Goal: Transaction & Acquisition: Purchase product/service

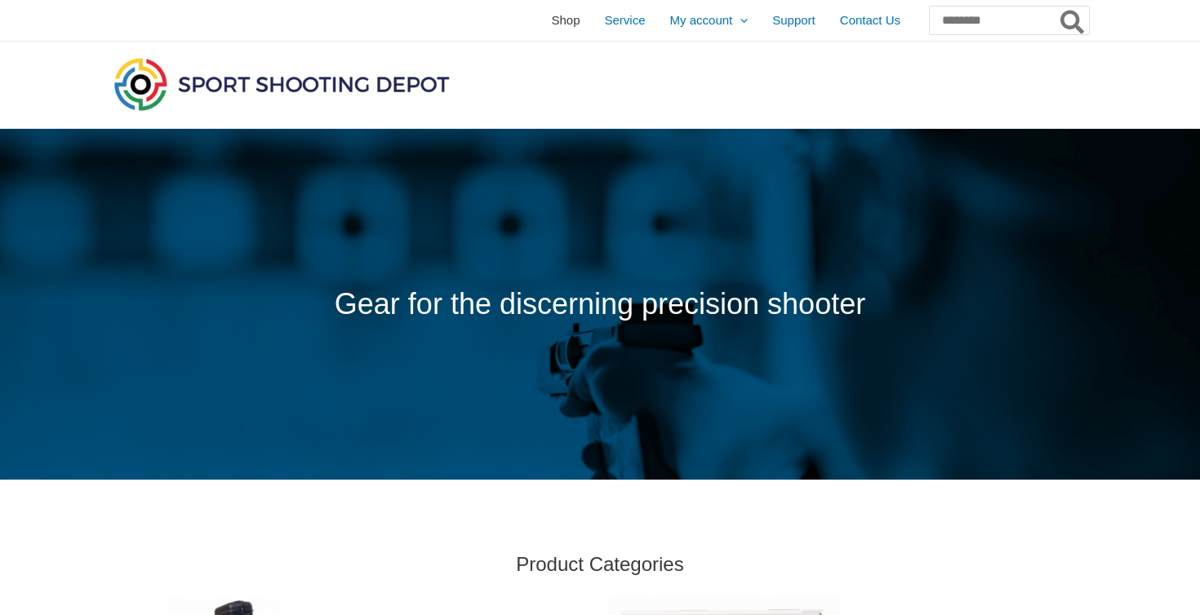
click at [551, 12] on span "Shop" at bounding box center [565, 20] width 29 height 41
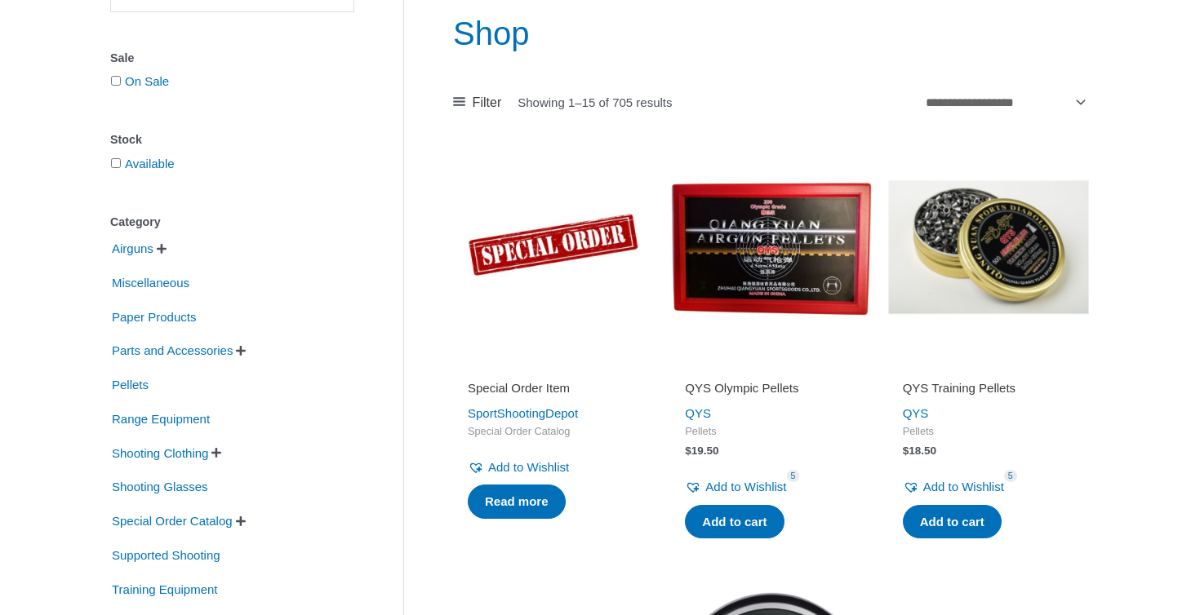
scroll to position [209, 0]
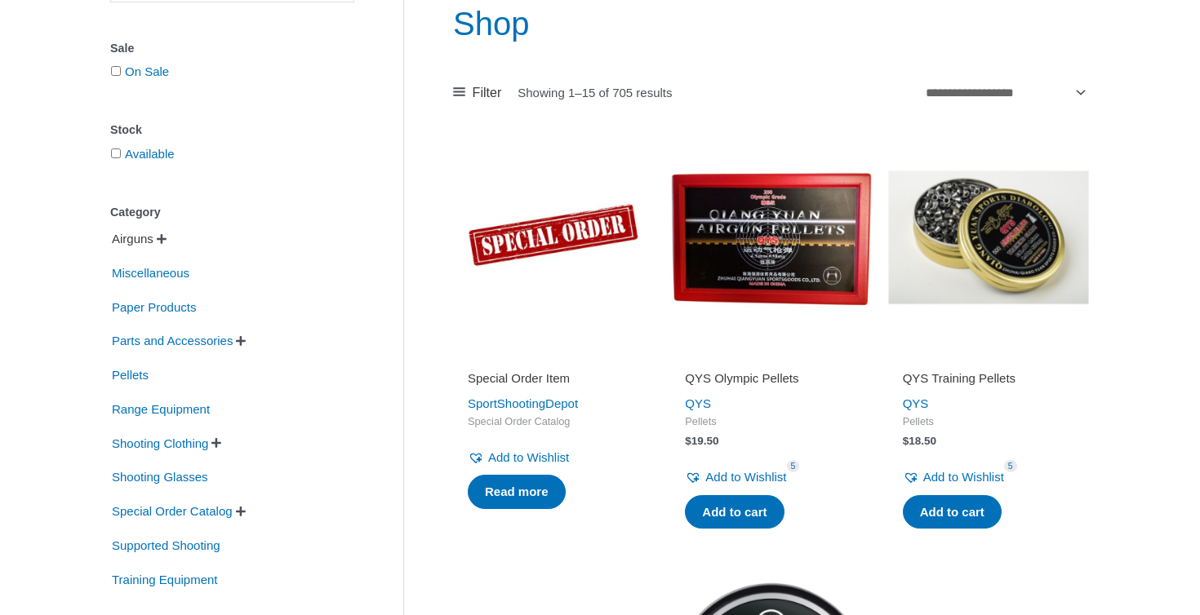
click at [137, 242] on span "Airguns" at bounding box center [132, 239] width 45 height 28
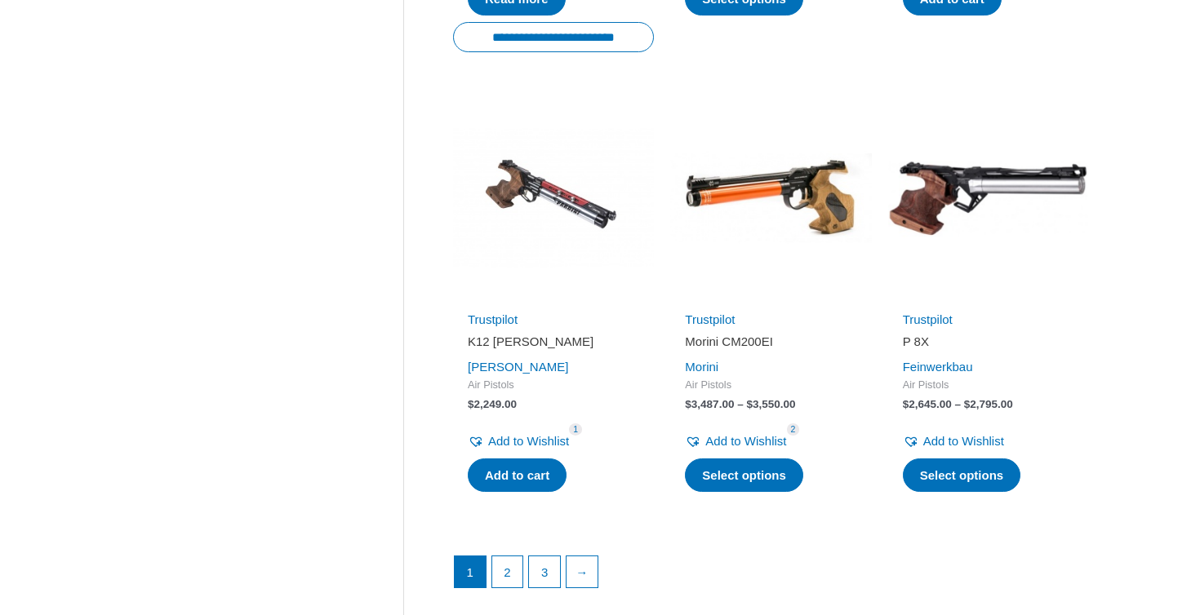
scroll to position [2185, 0]
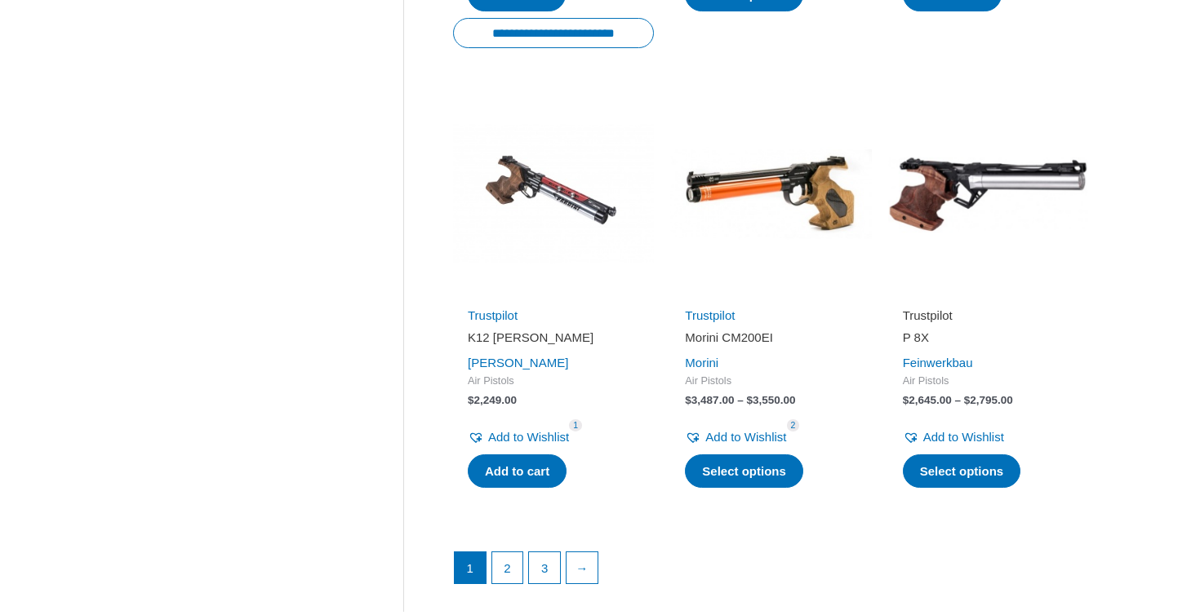
click at [948, 309] on link "Trustpilot" at bounding box center [928, 316] width 50 height 14
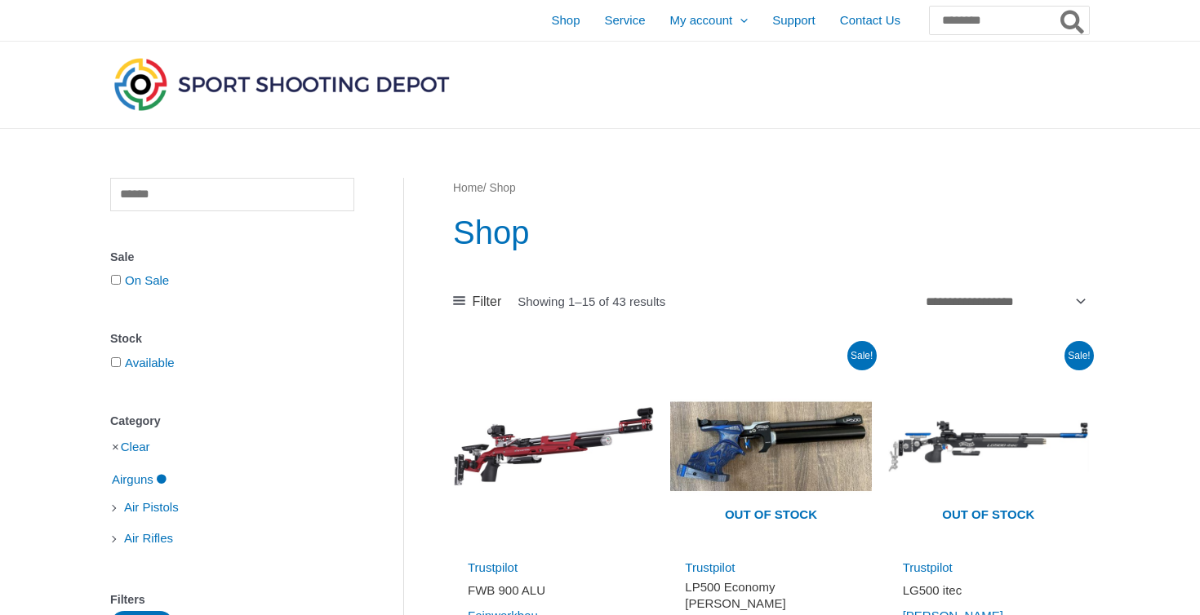
scroll to position [0, 0]
click at [212, 92] on img at bounding box center [281, 84] width 343 height 60
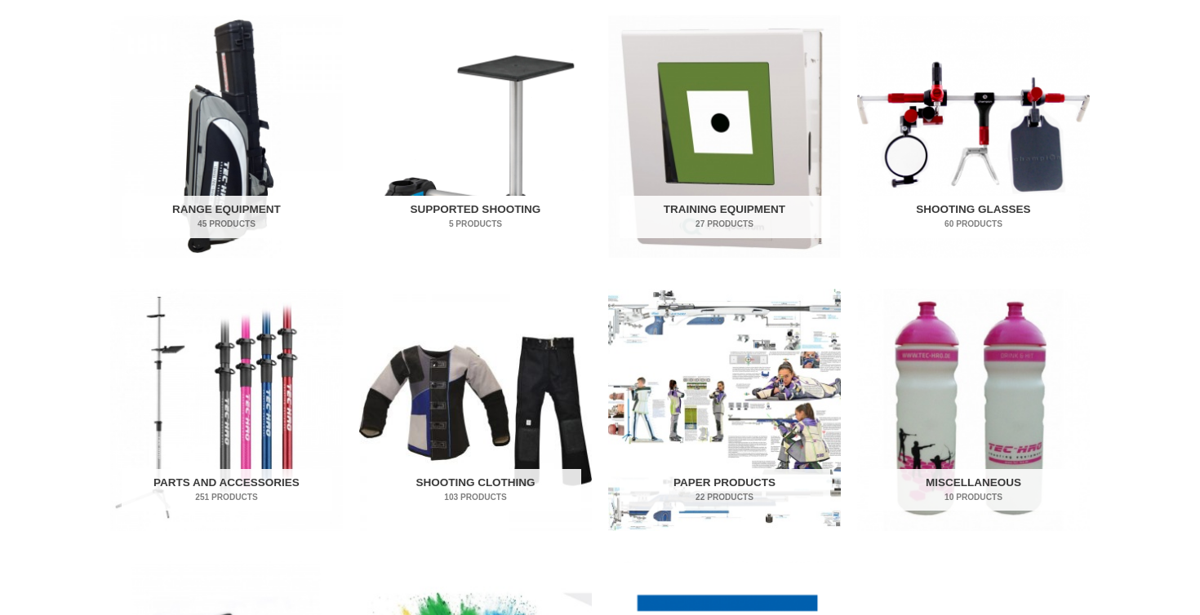
scroll to position [586, 0]
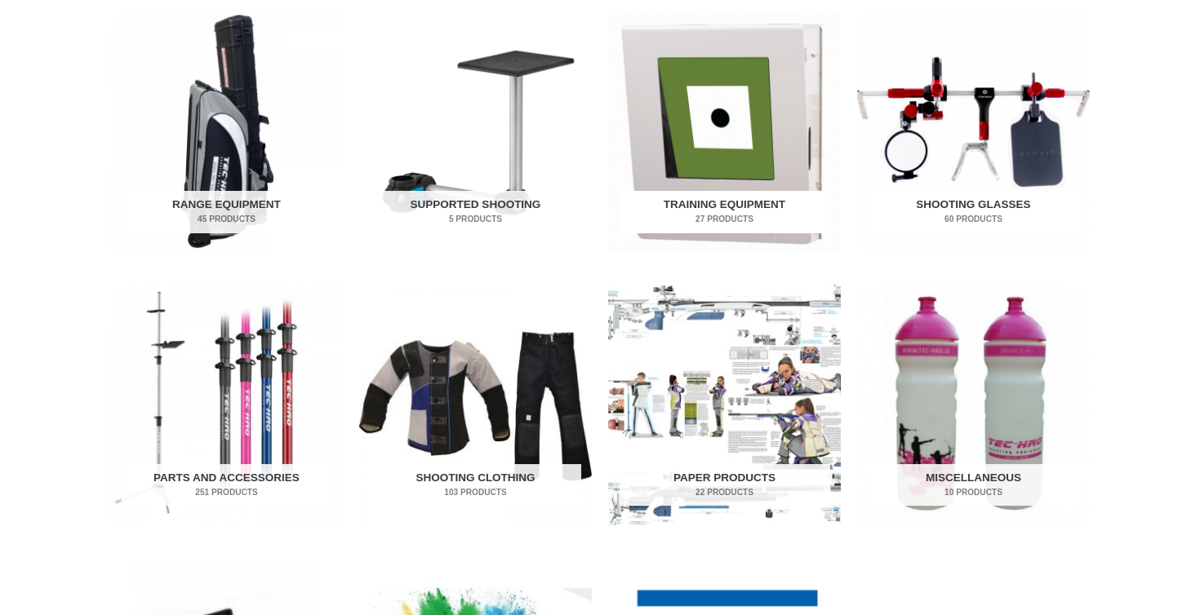
click at [712, 135] on img "Visit product category Training Equipment" at bounding box center [724, 132] width 233 height 242
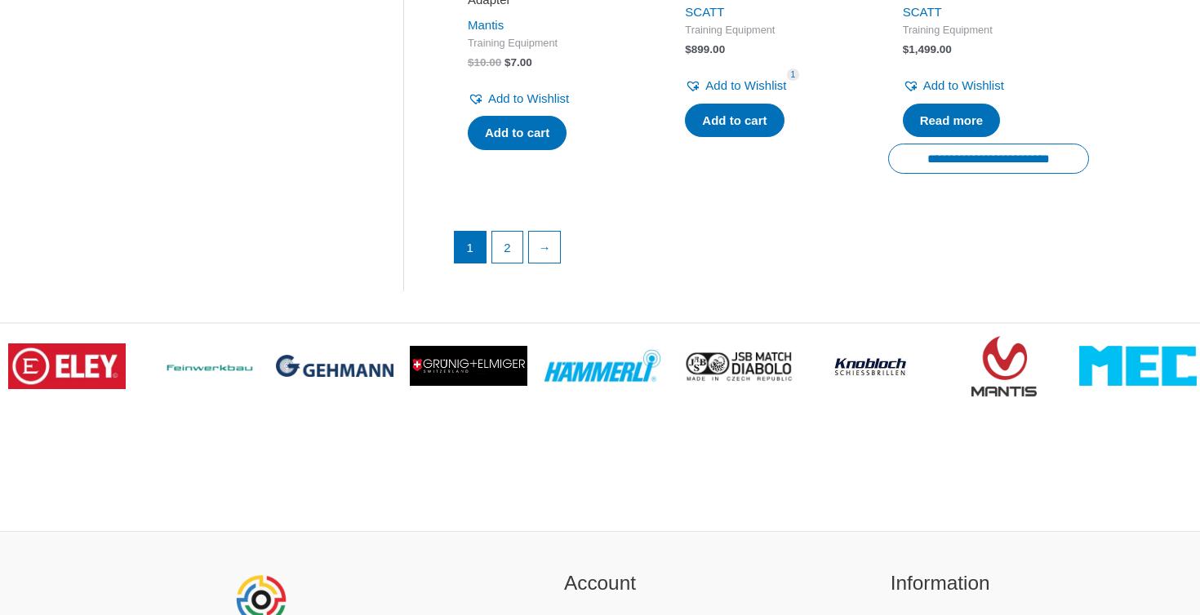
scroll to position [2565, 0]
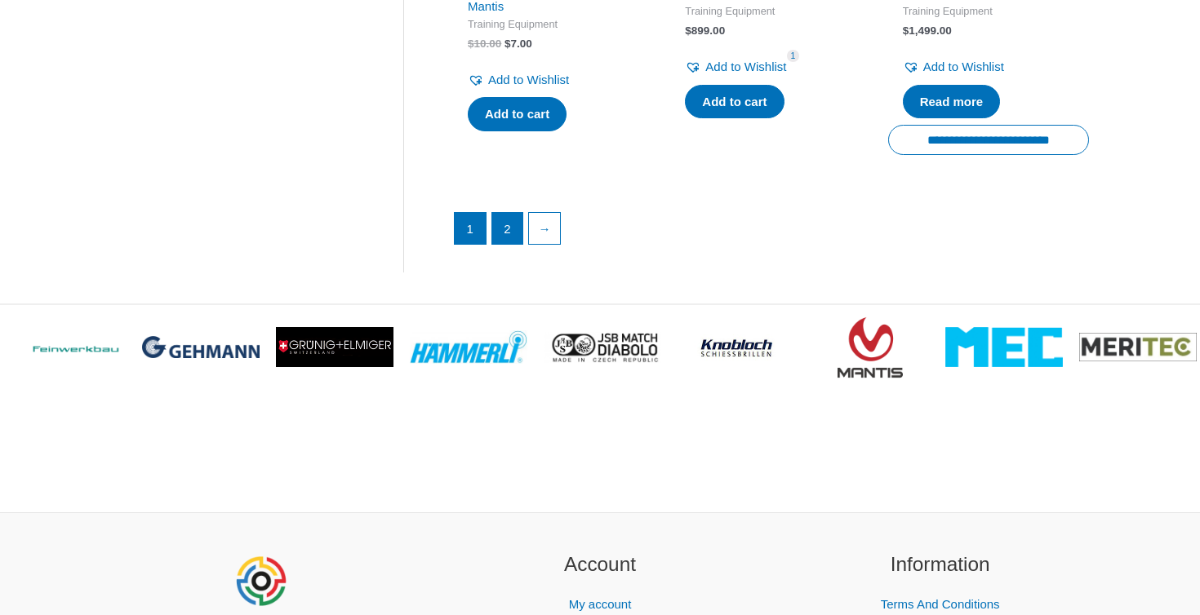
click at [512, 244] on link "2" at bounding box center [507, 228] width 31 height 31
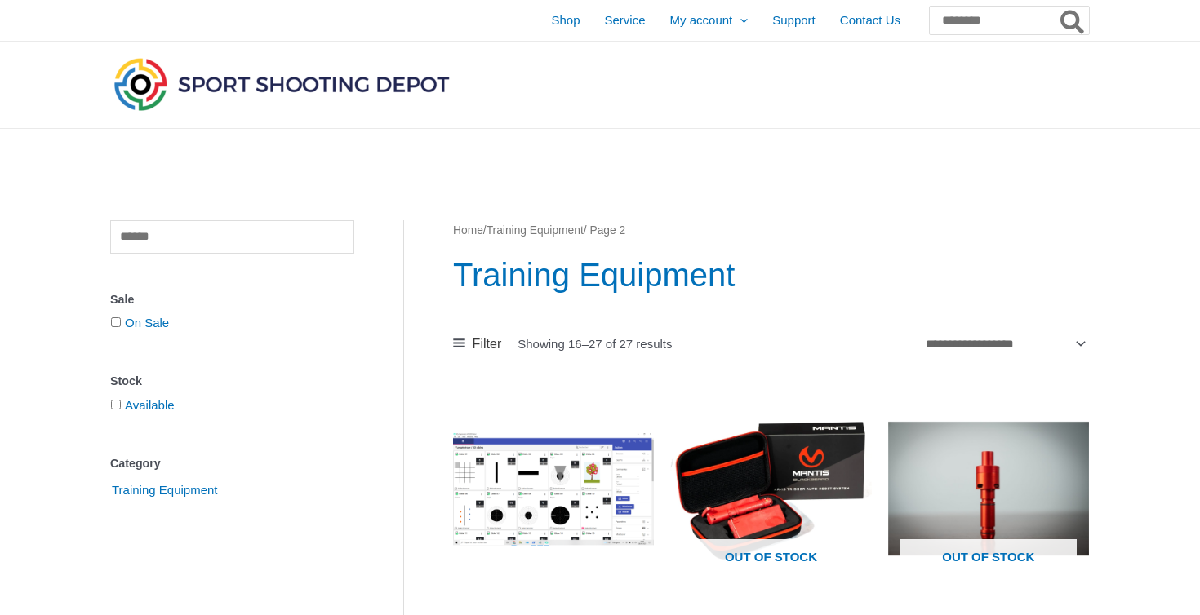
click at [372, 78] on img at bounding box center [281, 84] width 343 height 60
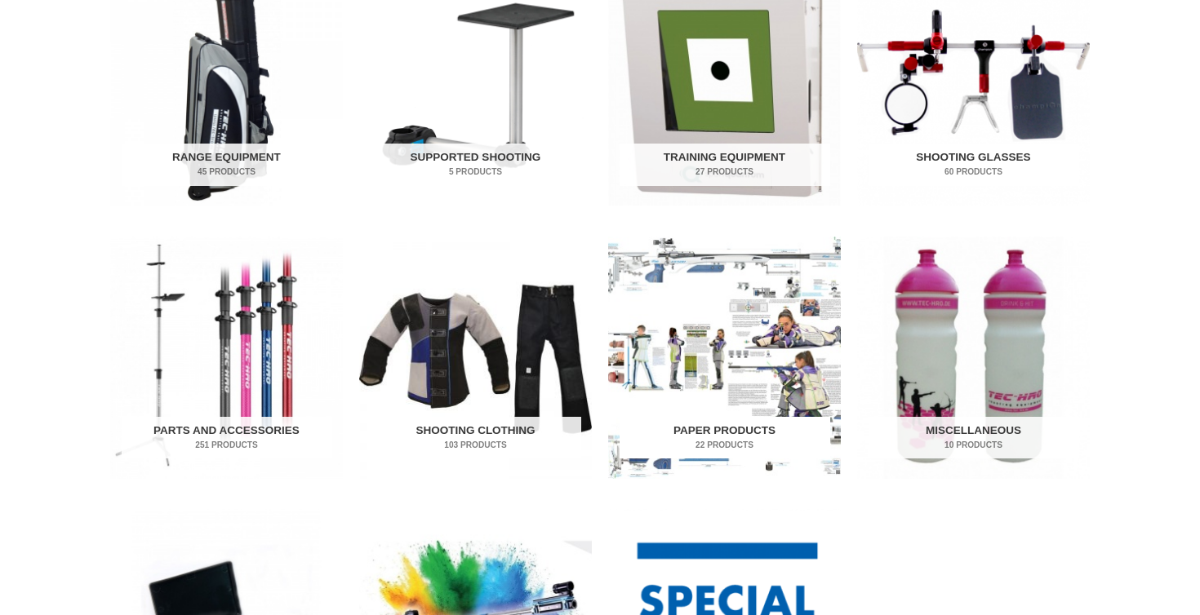
scroll to position [642, 0]
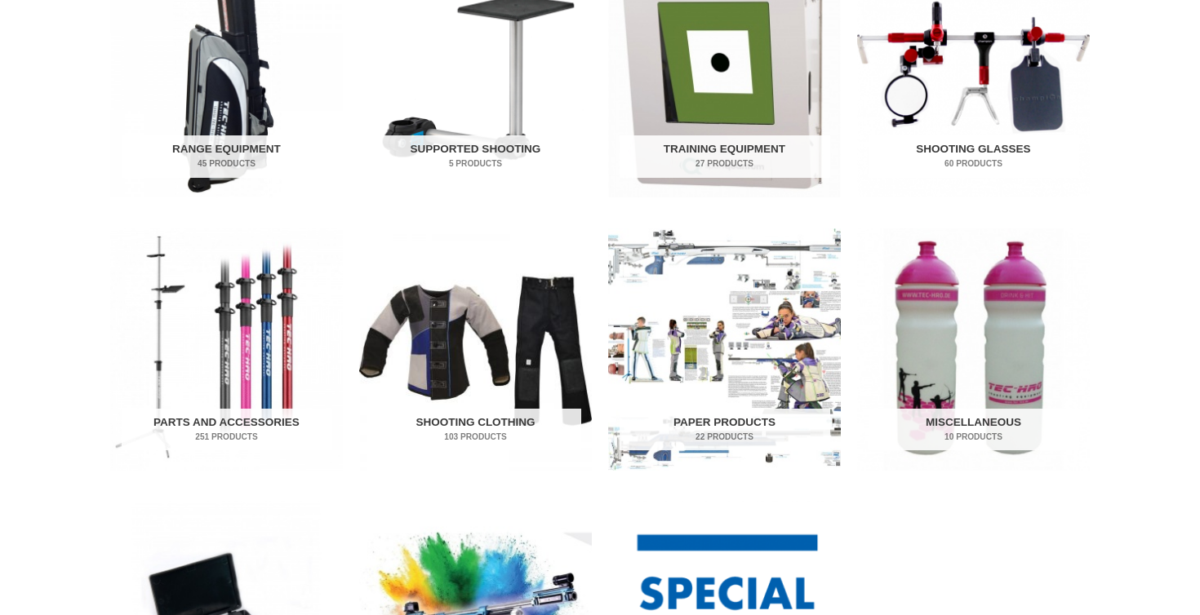
click at [946, 113] on img "Visit product category Shooting Glasses" at bounding box center [973, 76] width 233 height 242
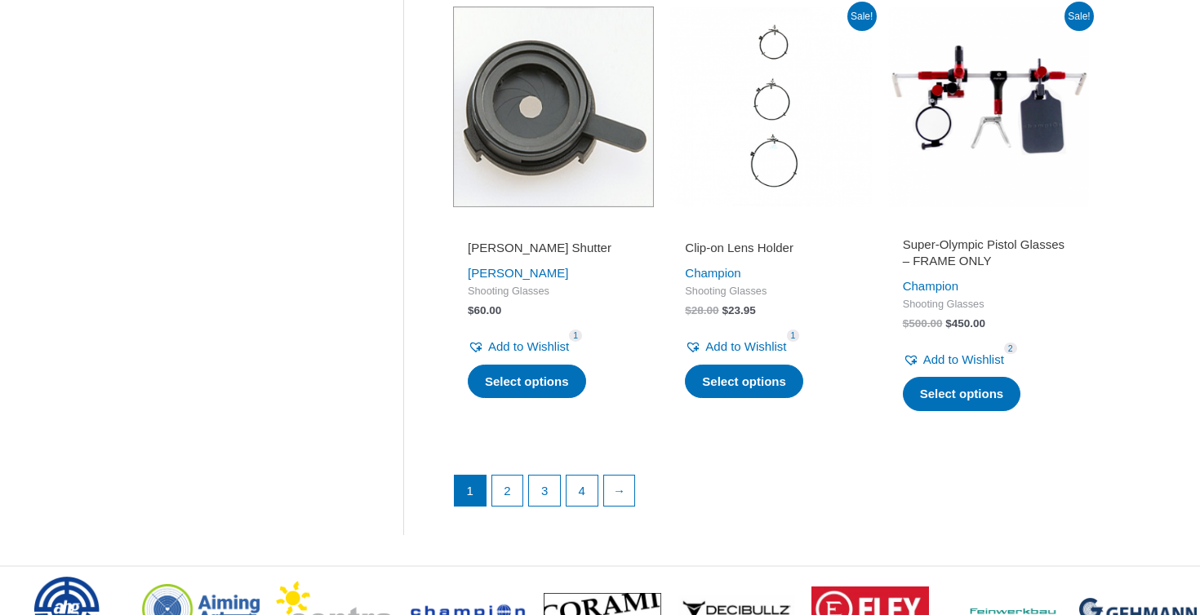
scroll to position [2258, 0]
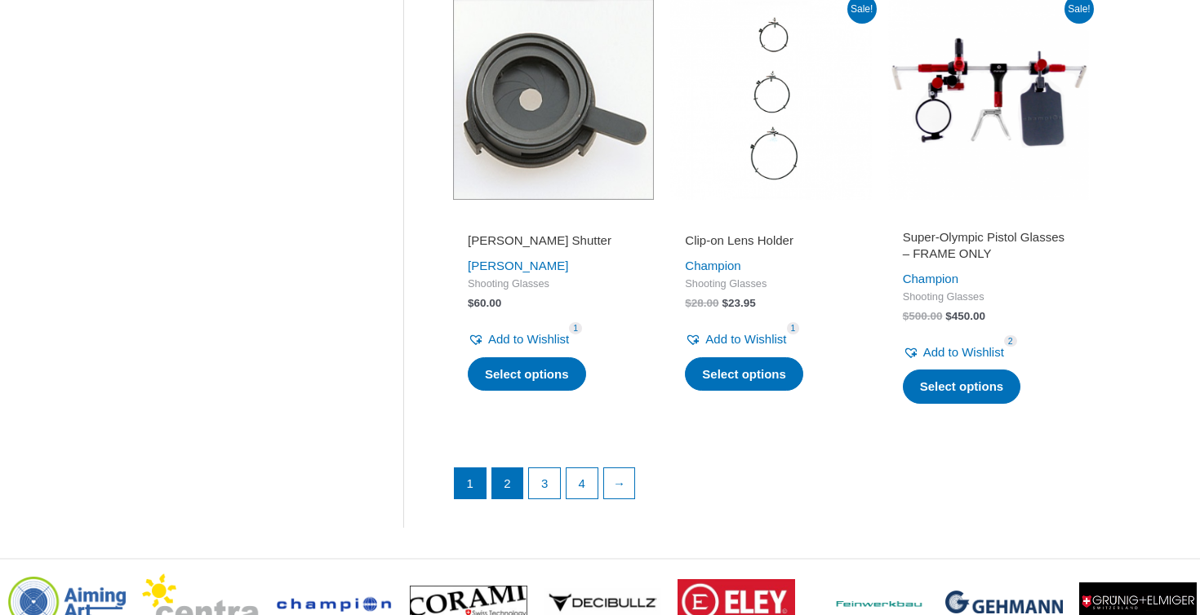
click at [511, 477] on link "2" at bounding box center [507, 484] width 31 height 31
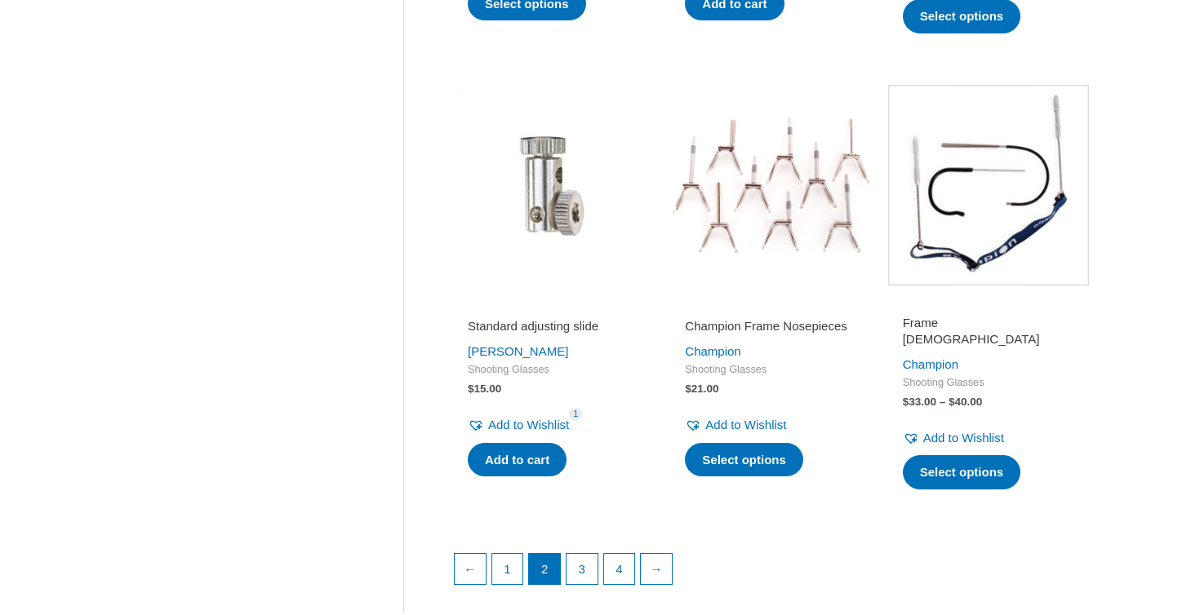
scroll to position [2153, 0]
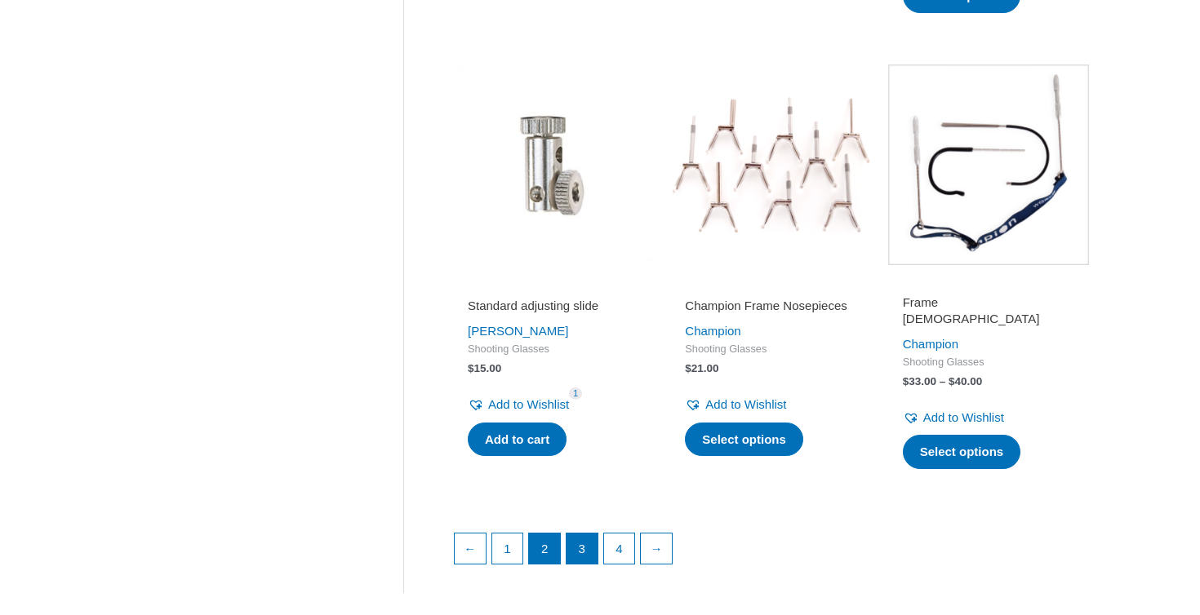
click at [582, 534] on link "3" at bounding box center [581, 549] width 31 height 31
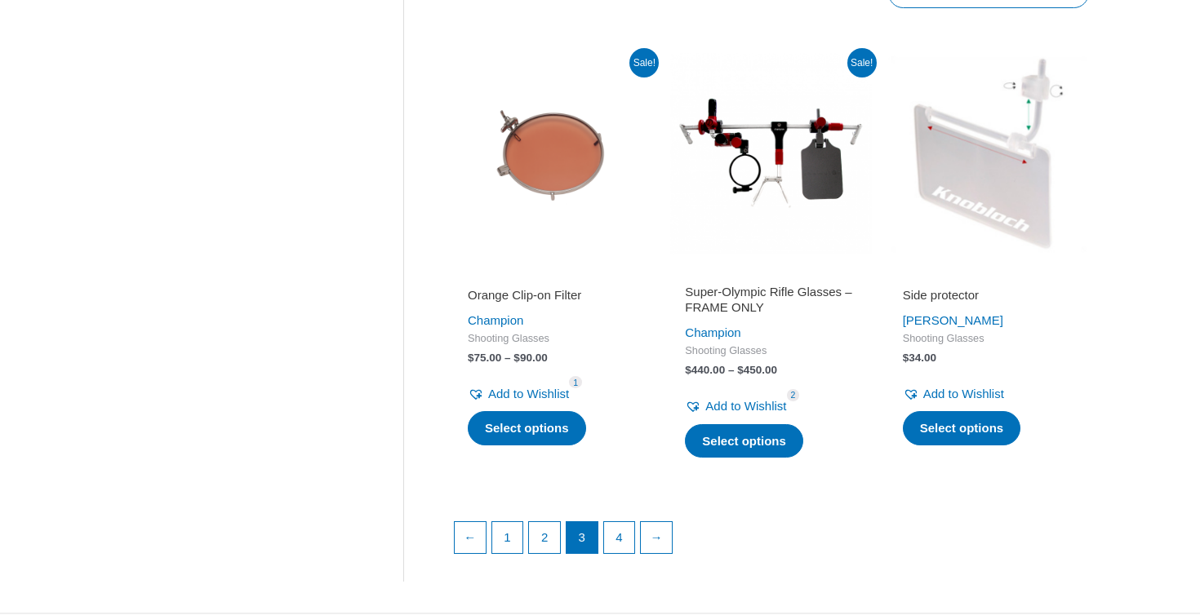
scroll to position [2241, 0]
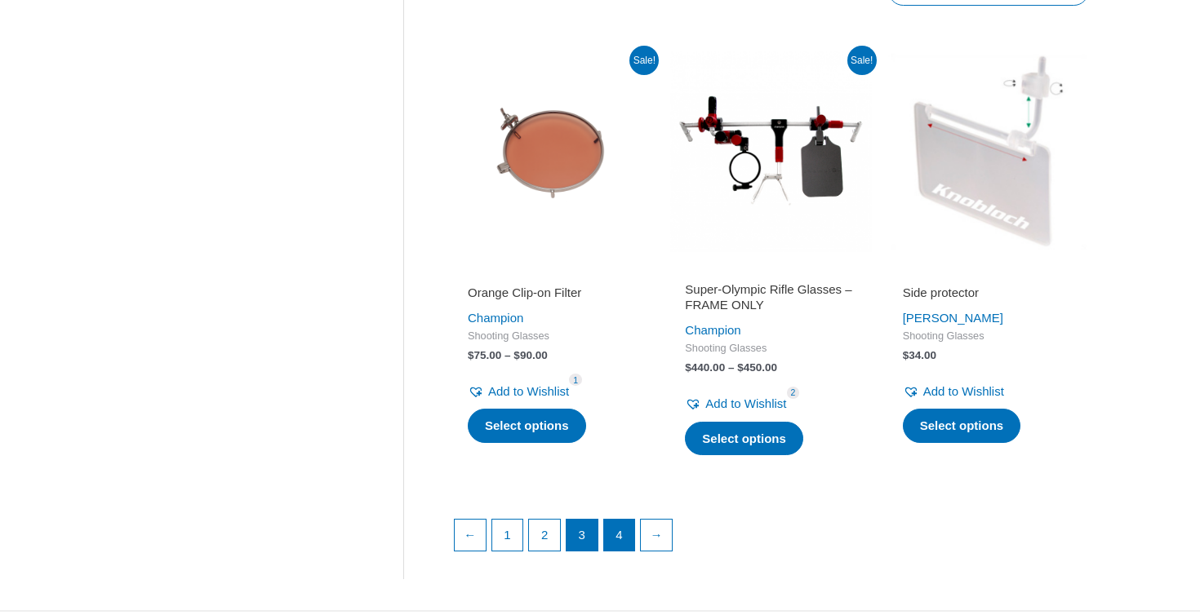
click at [623, 520] on link "4" at bounding box center [619, 535] width 31 height 31
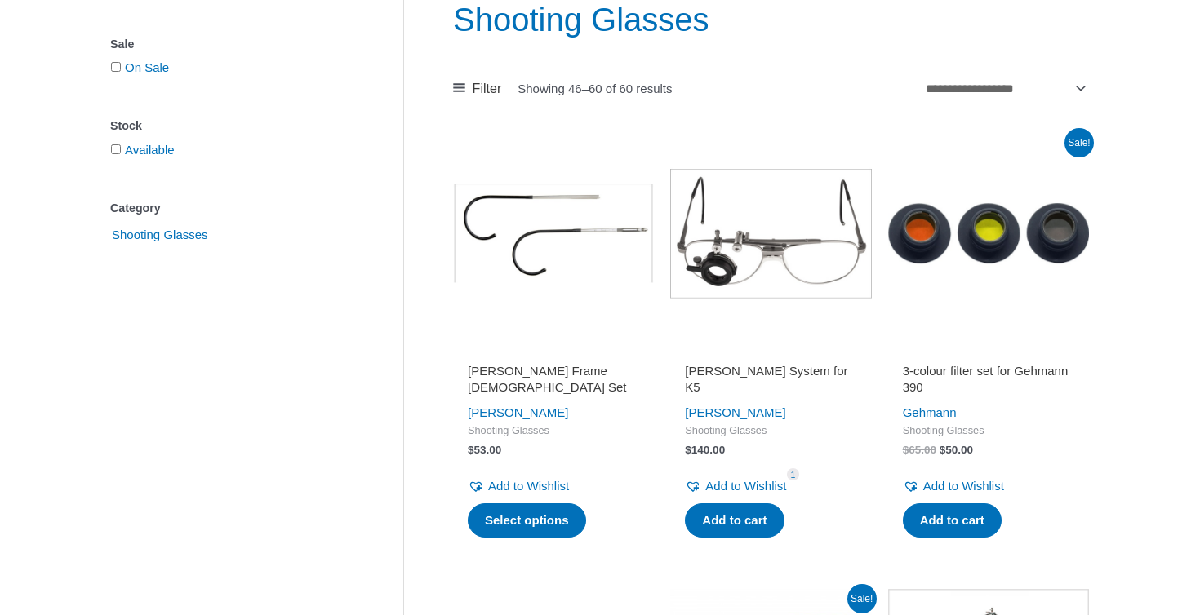
scroll to position [231, 0]
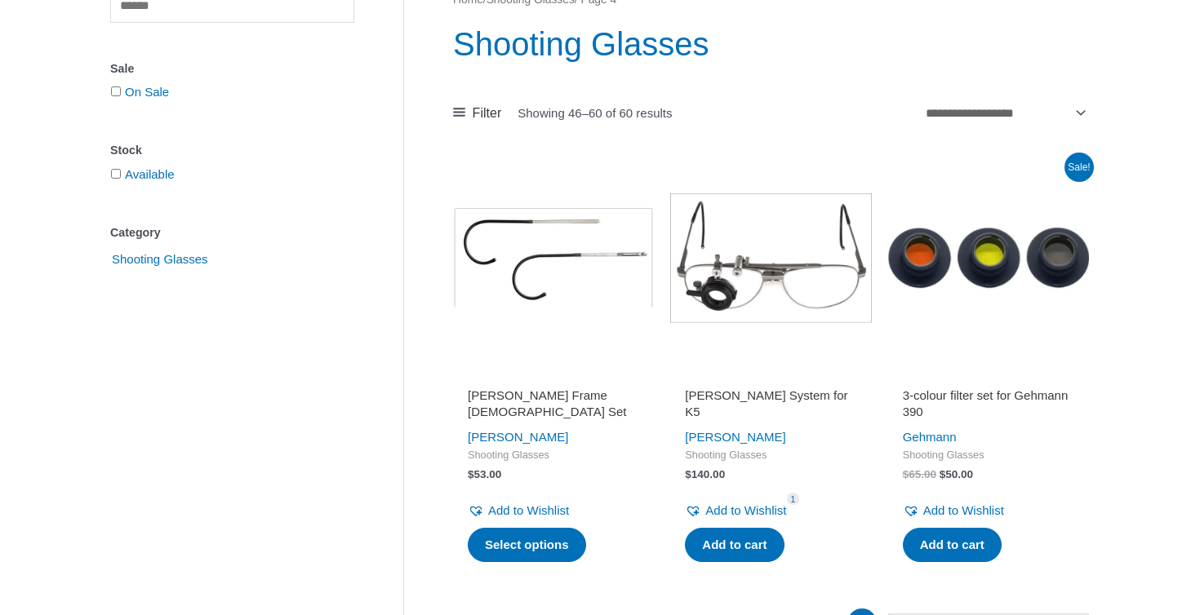
click at [774, 273] on img at bounding box center [770, 258] width 201 height 201
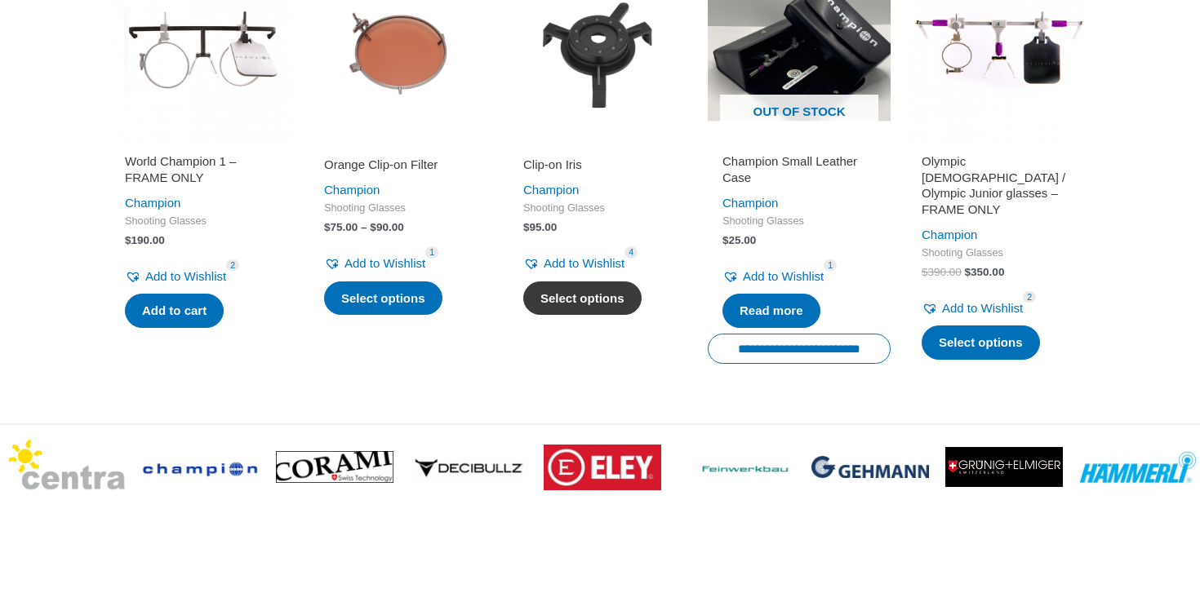
scroll to position [1642, 0]
